Goal: Task Accomplishment & Management: Complete application form

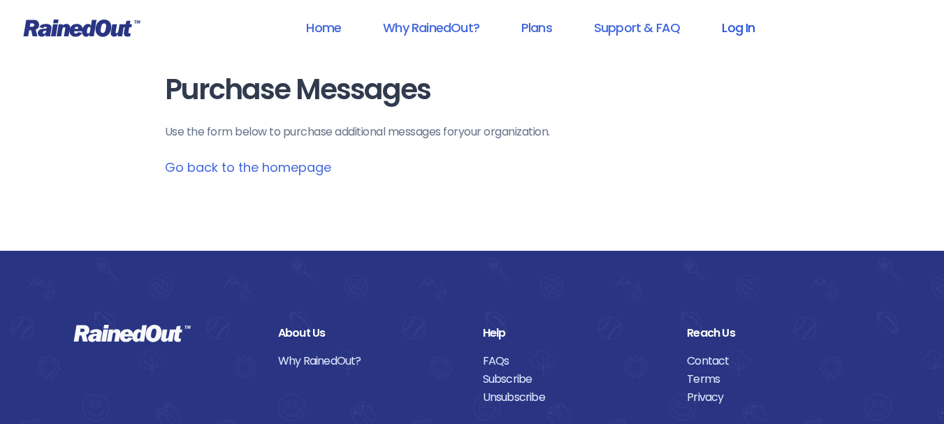
click at [730, 27] on link "Log In" at bounding box center [738, 27] width 69 height 31
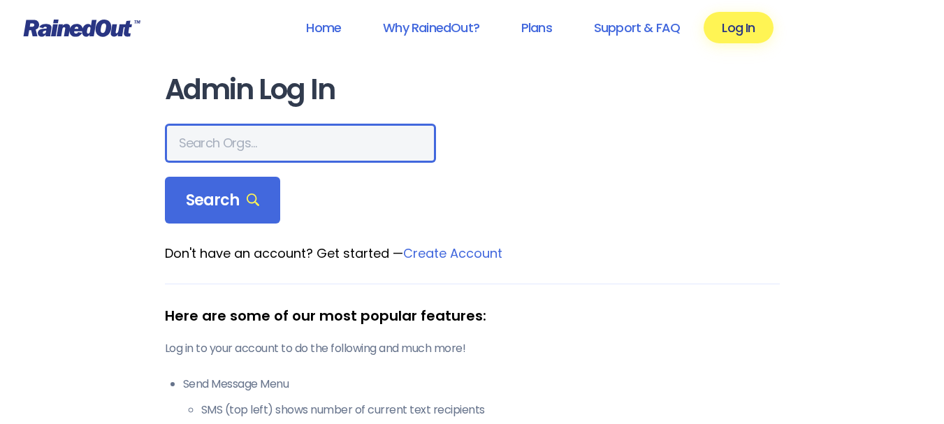
click at [206, 143] on input "text" at bounding box center [300, 143] width 271 height 39
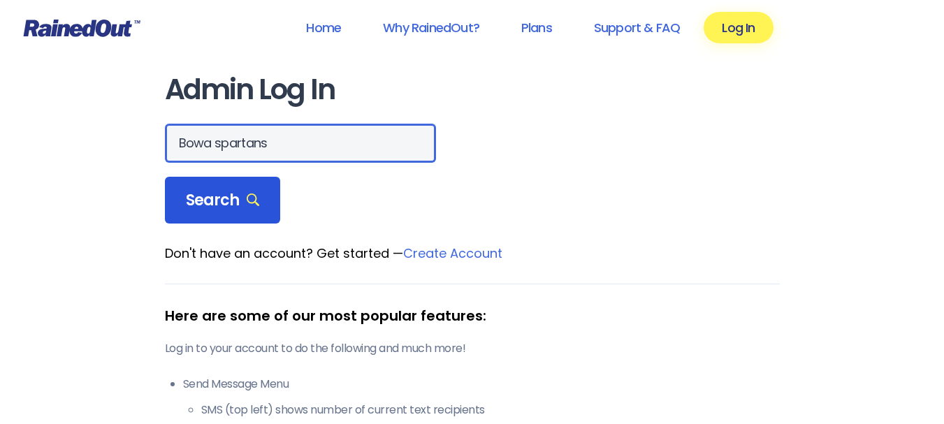
type input "Bowa spartans"
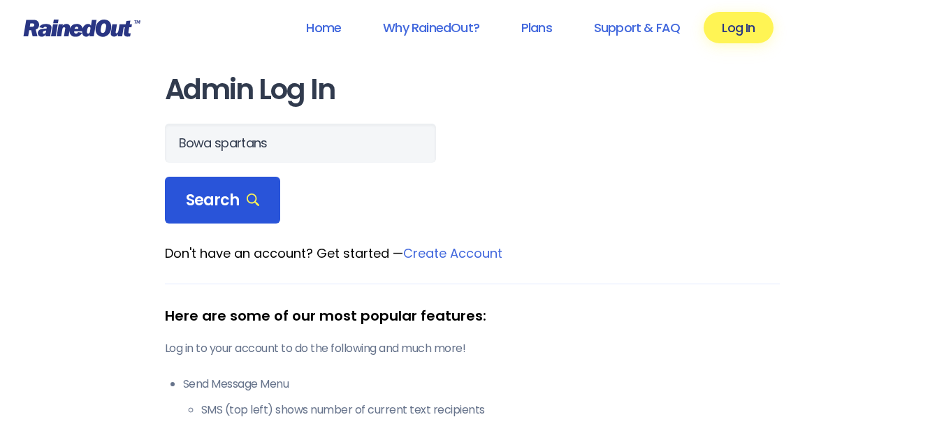
click at [207, 203] on span "Search" at bounding box center [223, 201] width 74 height 20
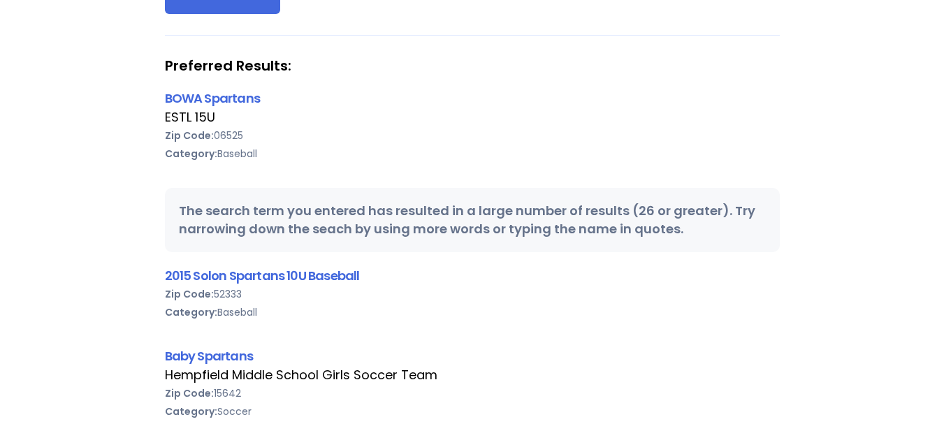
scroll to position [140, 0]
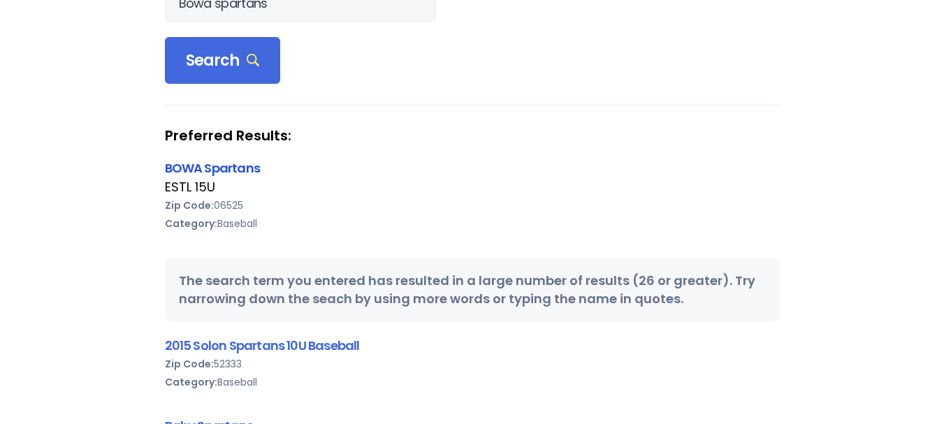
click at [214, 171] on link "BOWA Spartans" at bounding box center [212, 167] width 95 height 17
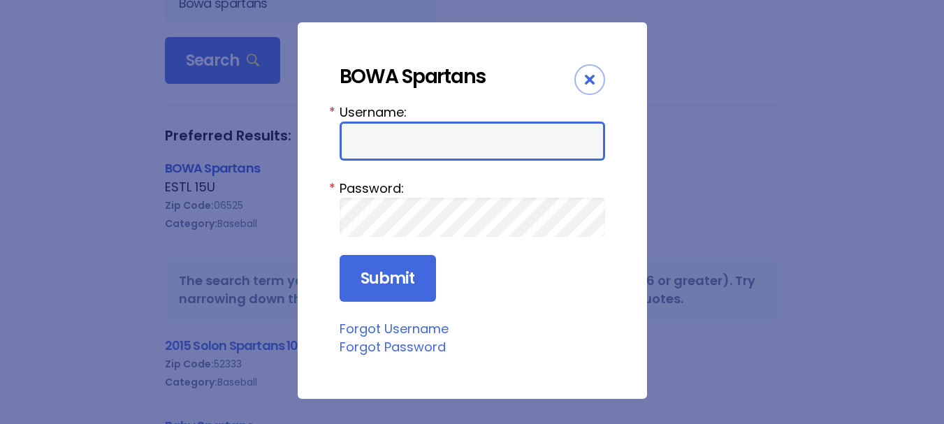
type input "[EMAIL_ADDRESS][DOMAIN_NAME]"
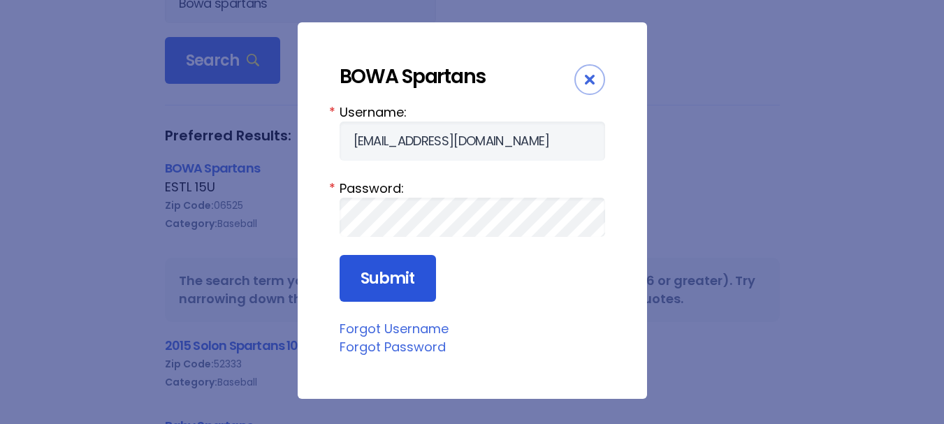
click at [392, 271] on input "Submit" at bounding box center [388, 279] width 96 height 48
